Goal: Share content: Share content

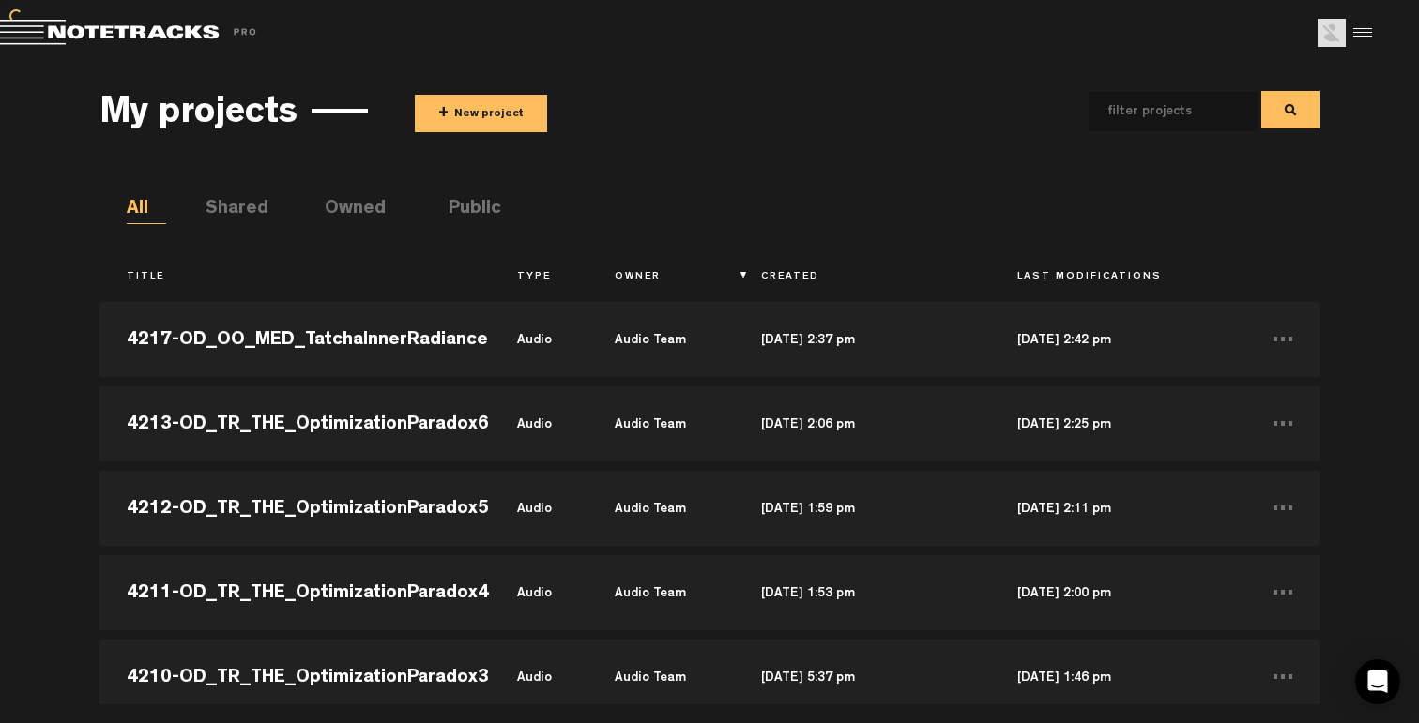
click at [478, 119] on button "+ New project" at bounding box center [481, 114] width 132 height 38
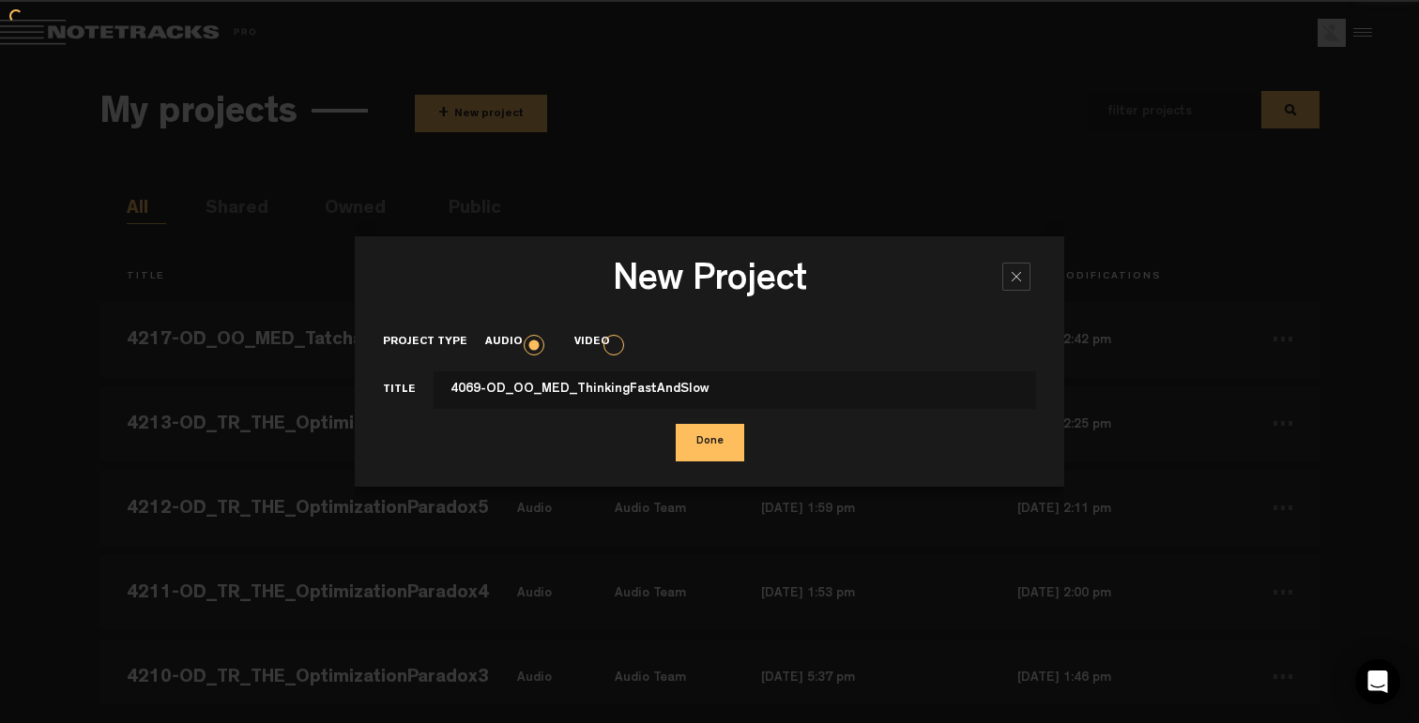
type input "4069-OD_OO_MED_ThinkingFastAndSlow"
click at [675, 424] on button "Done" at bounding box center [709, 443] width 68 height 38
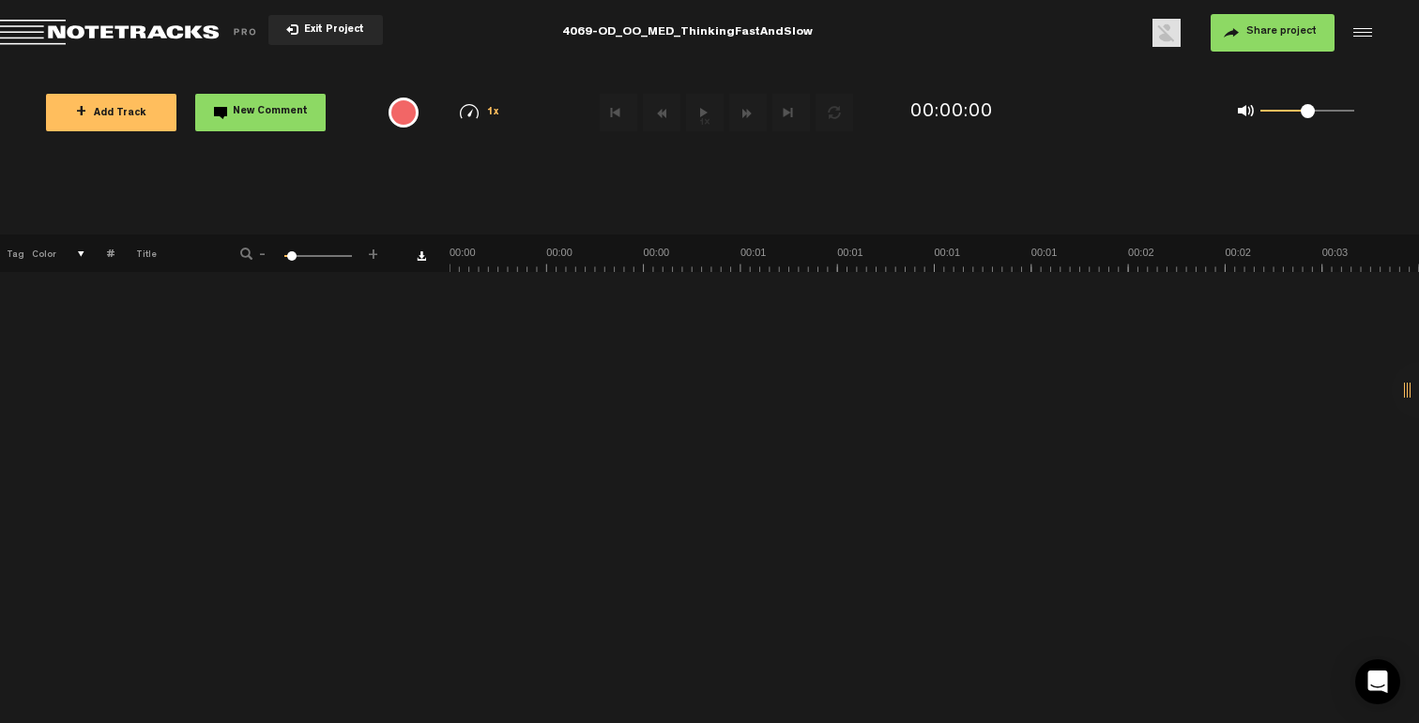
click at [119, 121] on button "+ Add Track" at bounding box center [111, 113] width 130 height 38
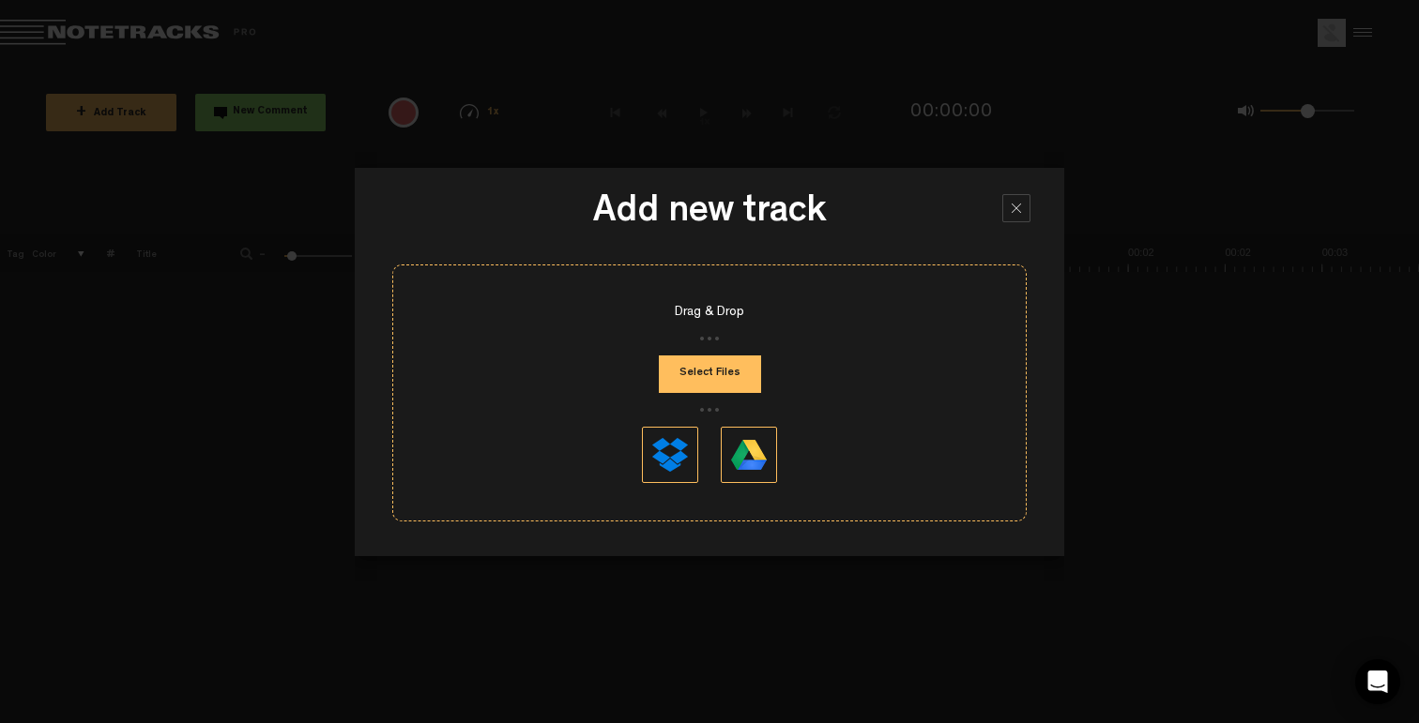
click at [718, 393] on div "Drag & Drop Select Files" at bounding box center [709, 393] width 634 height 257
click at [721, 389] on button "Select Files" at bounding box center [710, 375] width 102 height 38
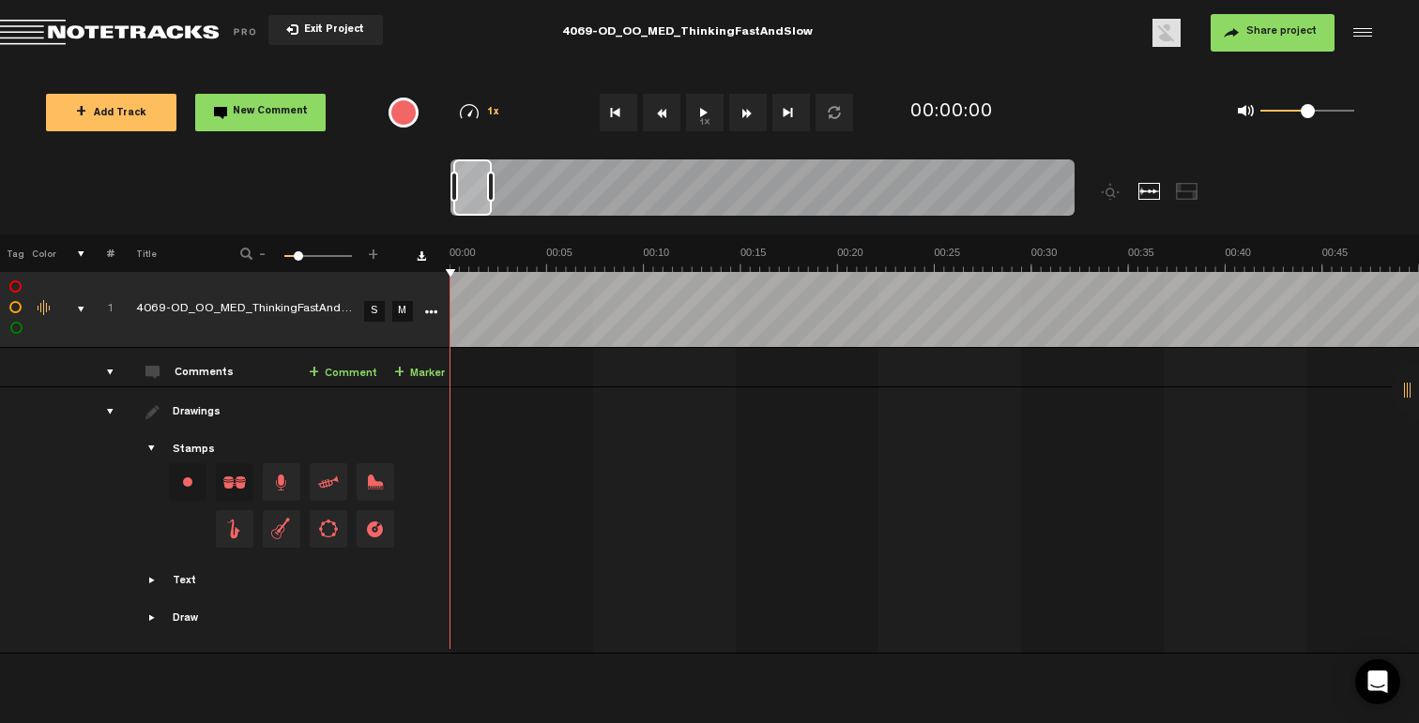
click at [1283, 25] on button "Share project" at bounding box center [1272, 33] width 124 height 38
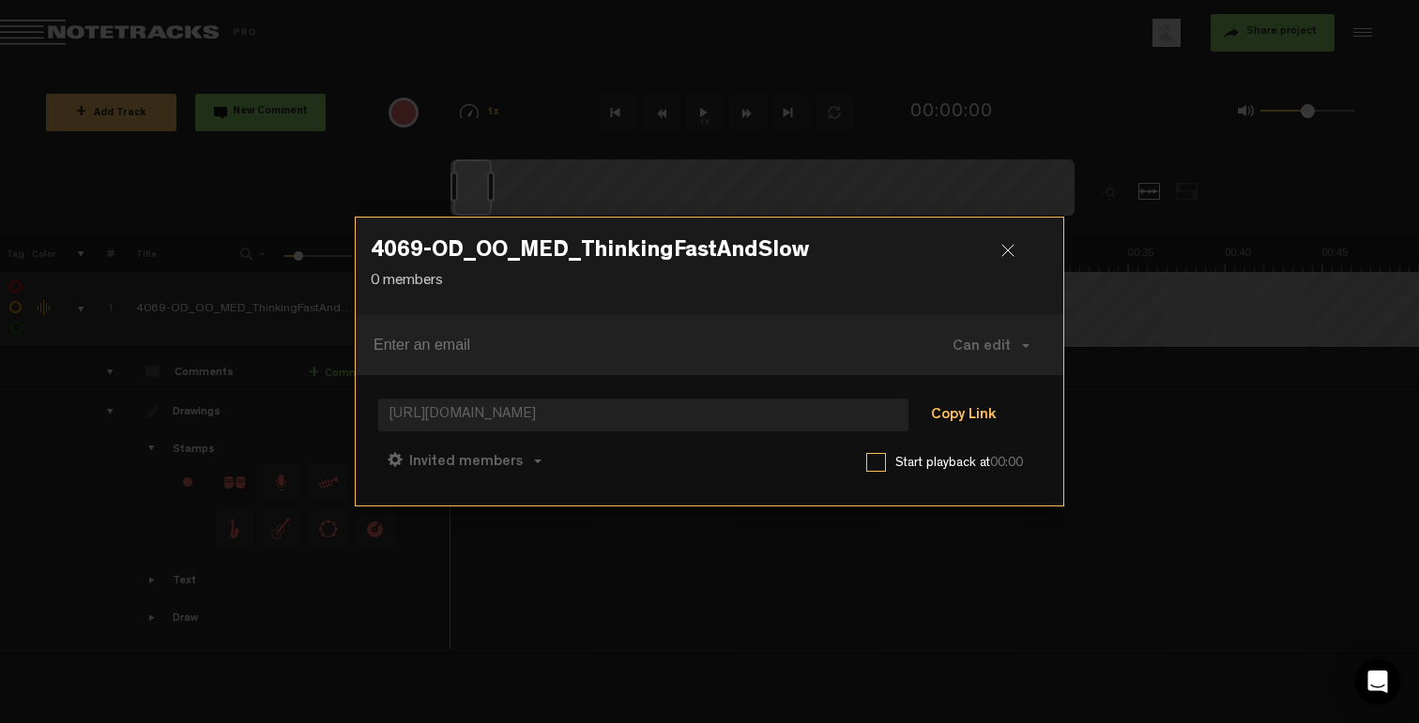
click at [934, 417] on button "Copy Link" at bounding box center [963, 417] width 102 height 38
click at [578, 464] on span "Can comment" at bounding box center [548, 462] width 96 height 15
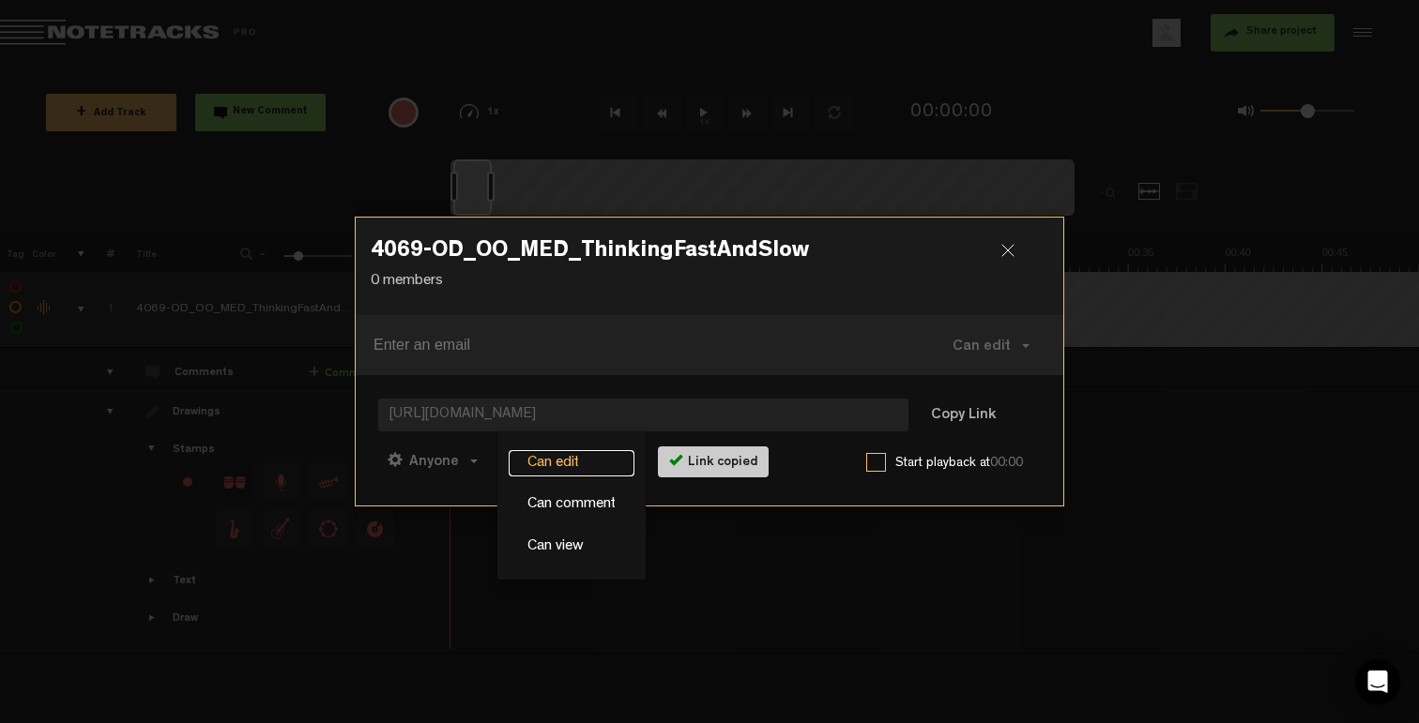
click at [580, 464] on link "Can edit" at bounding box center [571, 463] width 126 height 27
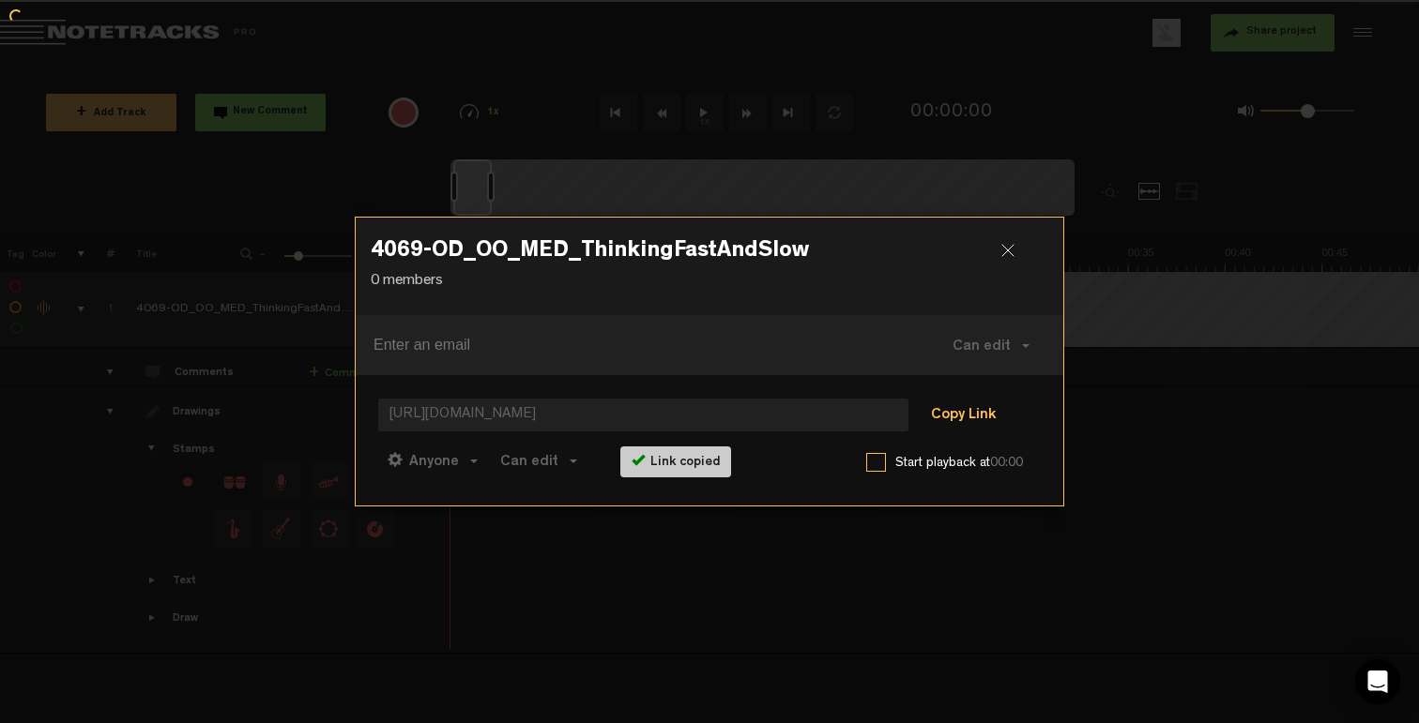
click at [977, 417] on button "Copy Link" at bounding box center [963, 417] width 102 height 38
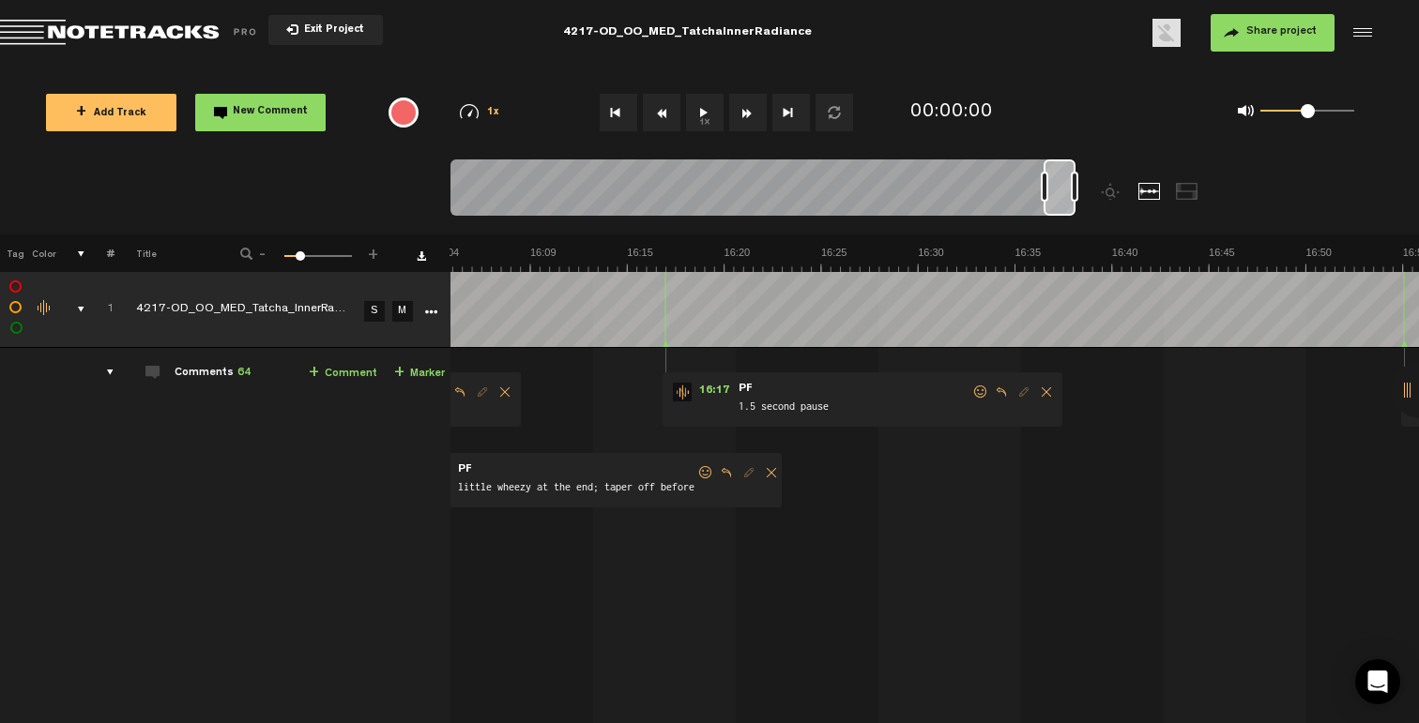
scroll to position [0, 18362]
drag, startPoint x: 473, startPoint y: 212, endPoint x: 1129, endPoint y: 227, distance: 656.0
click at [1129, 227] on div at bounding box center [840, 196] width 781 height 75
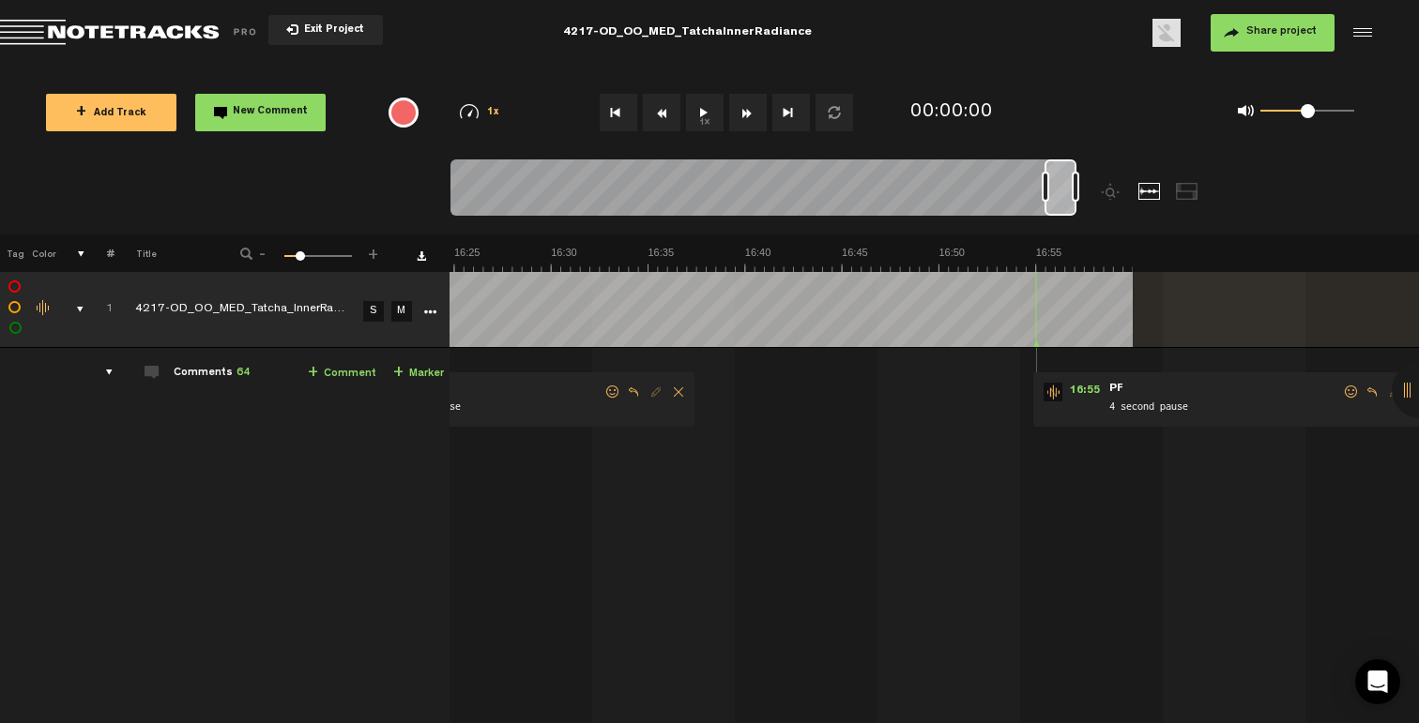
scroll to position [0, 18812]
